Goal: Task Accomplishment & Management: Manage account settings

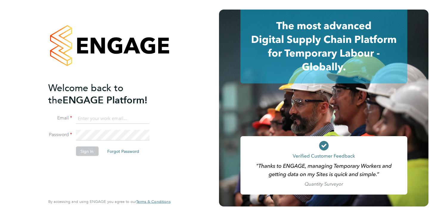
click at [102, 119] on input at bounding box center [113, 118] width 74 height 11
type input "simon.guerin@comparethemarket.com"
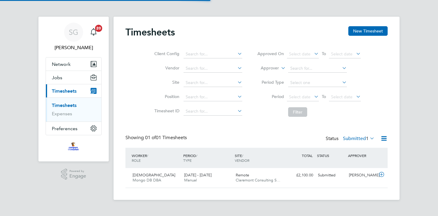
scroll to position [15, 52]
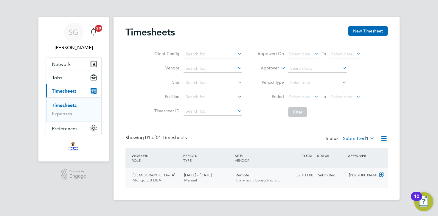
click at [284, 179] on div "Remote Claremont Consulting S…" at bounding box center [259, 177] width 52 height 15
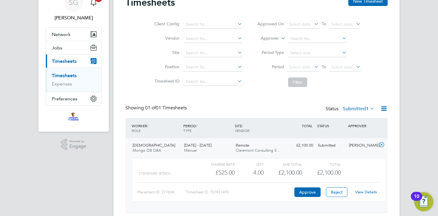
scroll to position [48, 0]
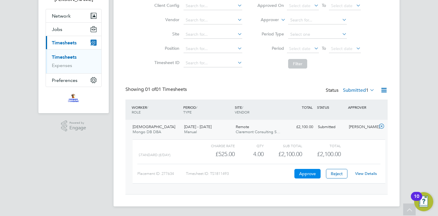
click at [304, 173] on button "Approve" at bounding box center [307, 174] width 26 height 10
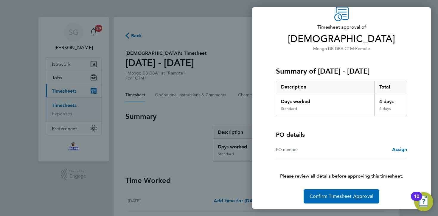
scroll to position [28, 0]
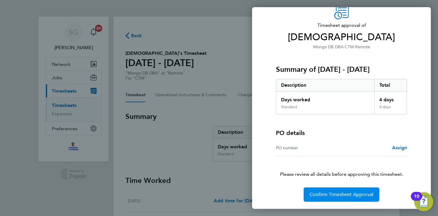
click at [330, 194] on span "Confirm Timesheet Approval" at bounding box center [342, 195] width 64 height 6
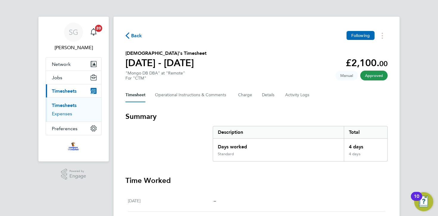
click at [71, 115] on link "Expenses" at bounding box center [62, 114] width 20 height 6
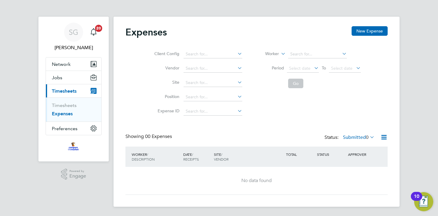
click at [74, 91] on span "Timesheets" at bounding box center [64, 91] width 25 height 6
